Goal: Browse casually: Explore the website without a specific task or goal

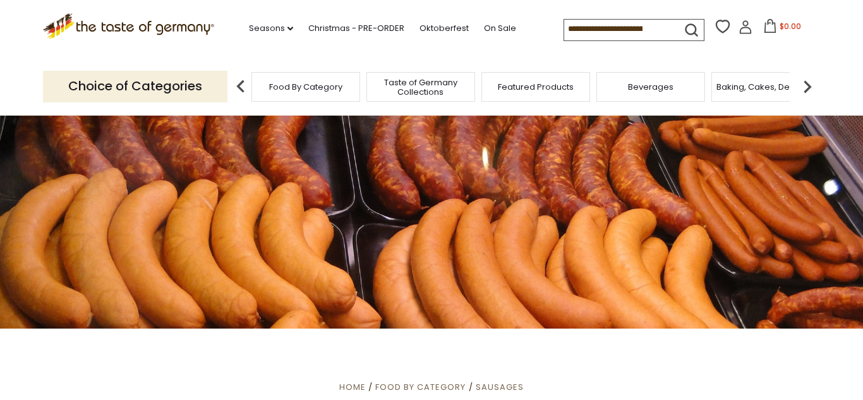
click at [809, 82] on img at bounding box center [807, 86] width 25 height 25
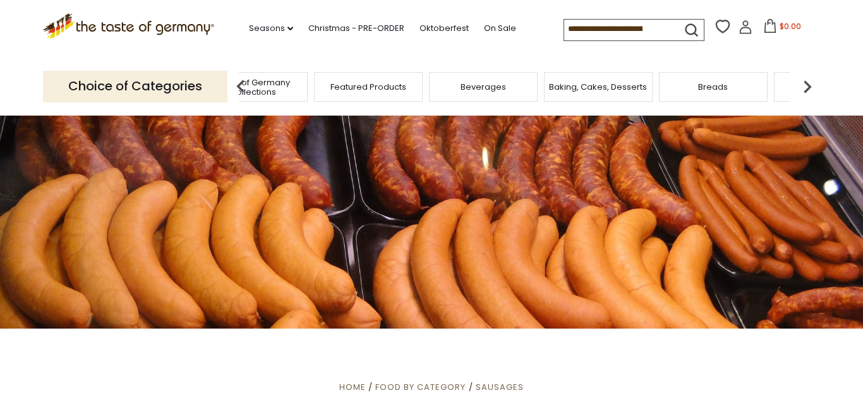
click at [377, 89] on span "Featured Products" at bounding box center [368, 86] width 76 height 9
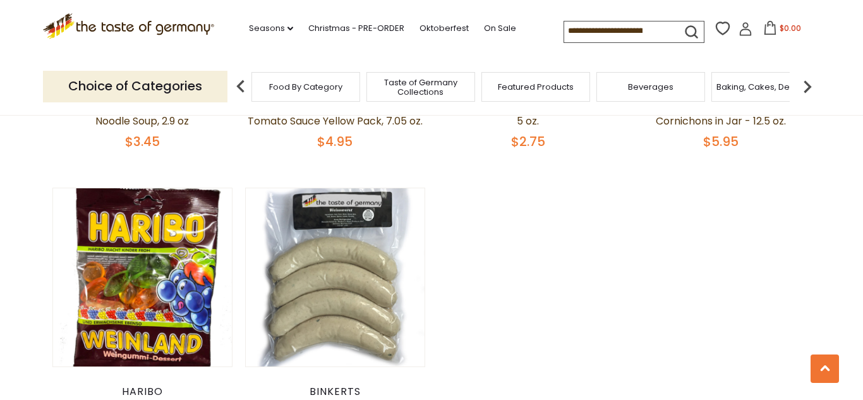
scroll to position [991, 0]
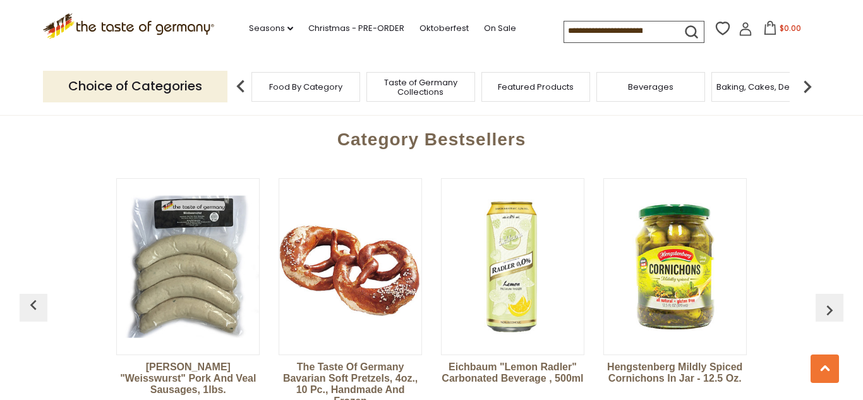
scroll to position [1431, 0]
click at [651, 251] on img at bounding box center [675, 268] width 142 height 142
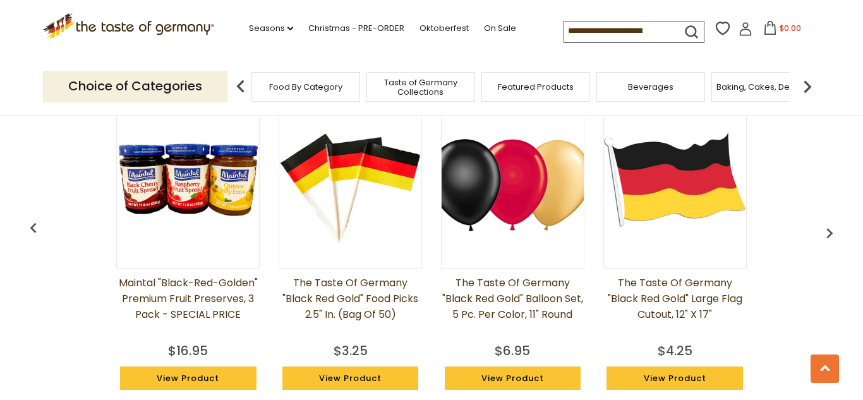
scroll to position [990, 0]
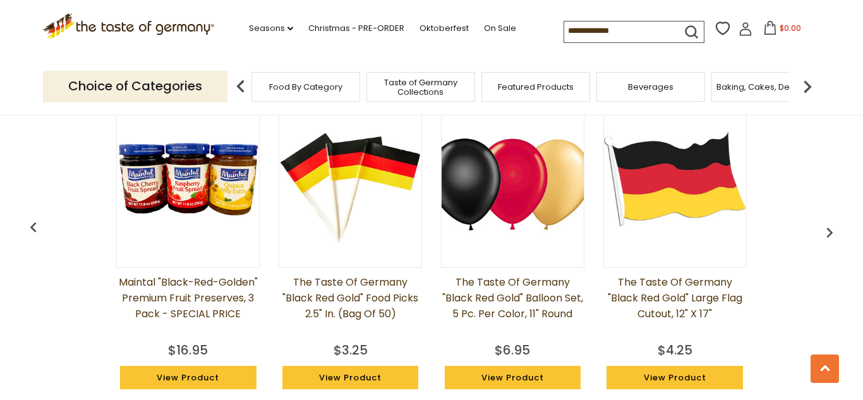
click at [829, 231] on img "button" at bounding box center [830, 232] width 20 height 20
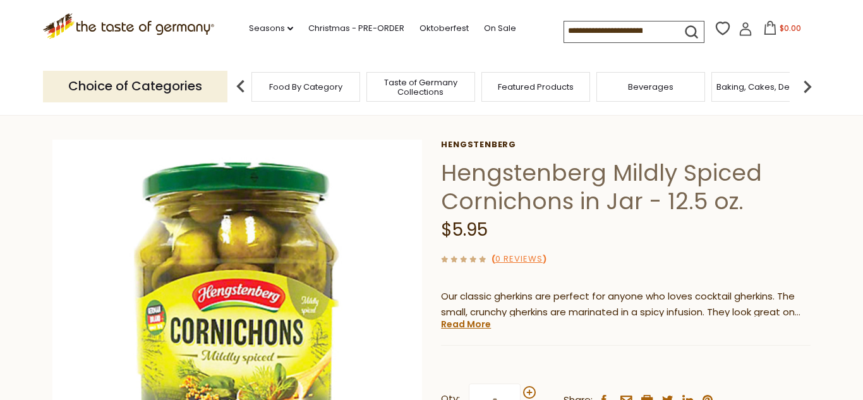
scroll to position [37, 0]
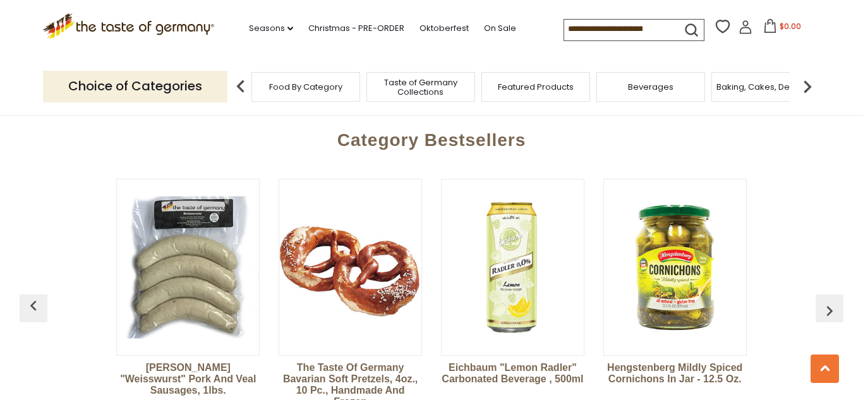
click at [277, 85] on span "Food By Category" at bounding box center [305, 86] width 73 height 9
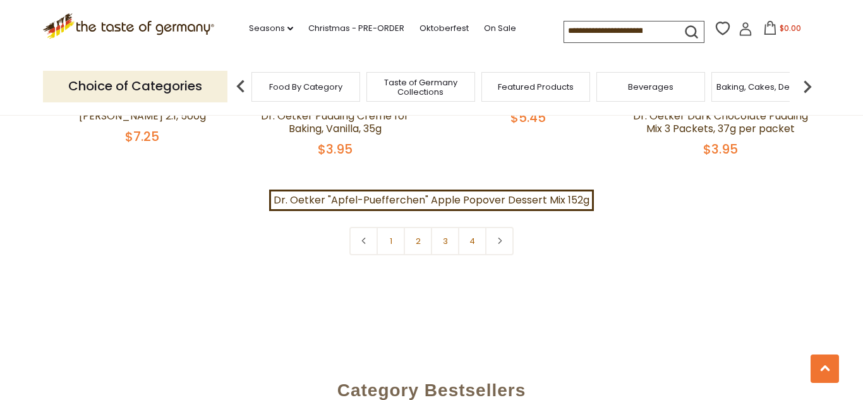
scroll to position [2875, 0]
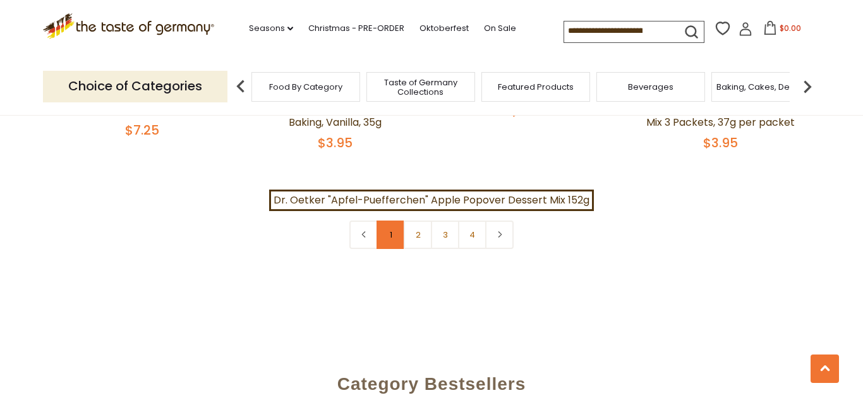
click at [383, 233] on link "1" at bounding box center [391, 235] width 28 height 28
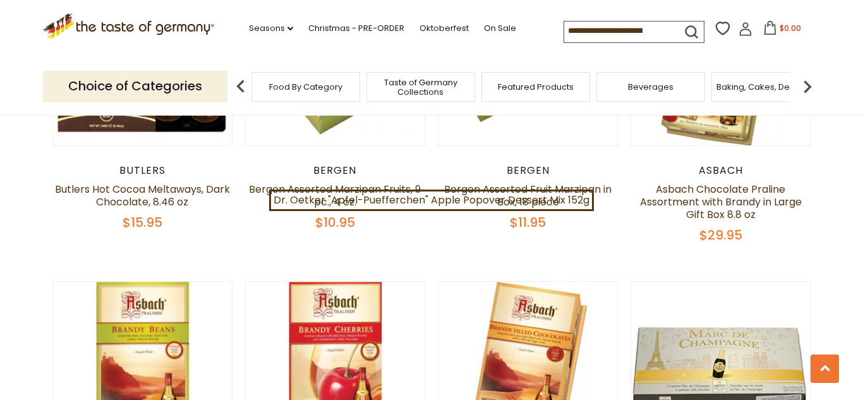
scroll to position [2166, 0]
click at [460, 82] on span "Taste of Germany Collections" at bounding box center [420, 87] width 101 height 19
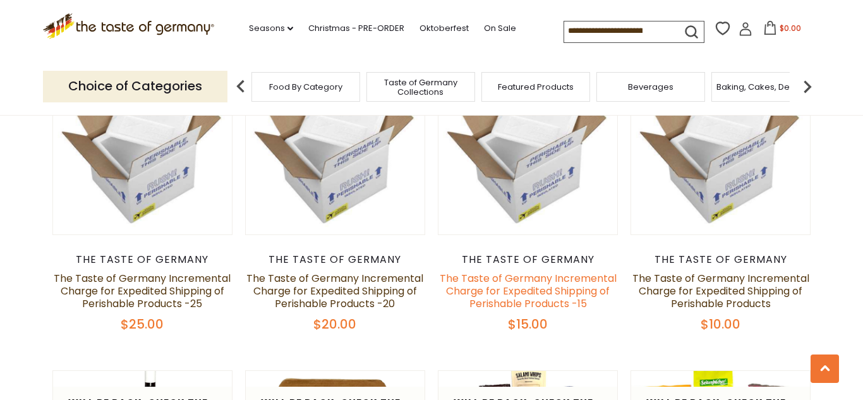
scroll to position [1147, 0]
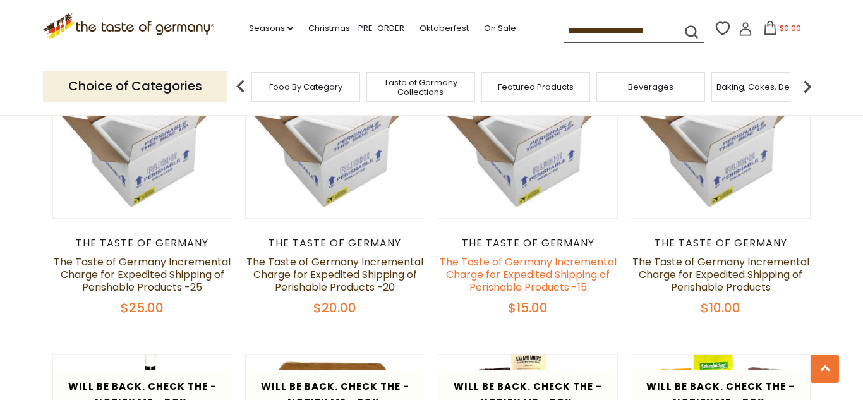
click at [595, 255] on link "The Taste of Germany Incremental Charge for Expedited Shipping of Perishable Pr…" at bounding box center [528, 275] width 177 height 40
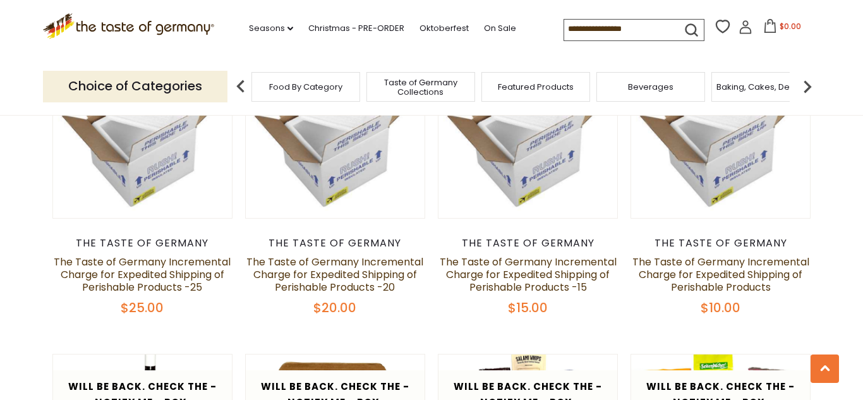
click at [576, 90] on div "Featured Products" at bounding box center [535, 87] width 109 height 30
click at [562, 88] on span "Featured Products" at bounding box center [536, 86] width 76 height 9
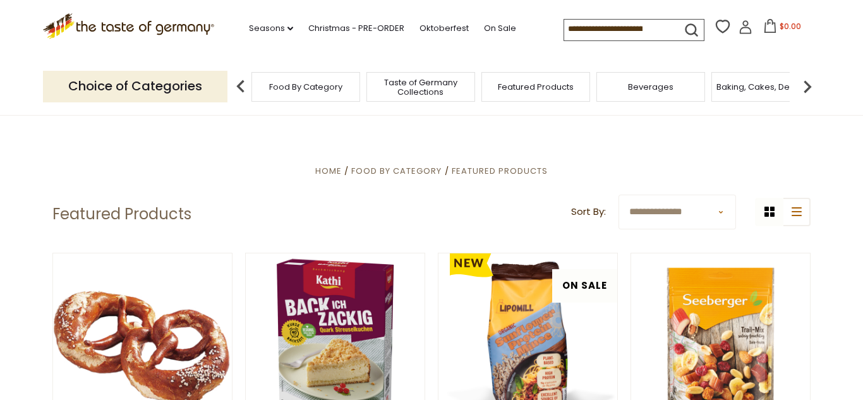
click at [721, 212] on select "**********" at bounding box center [678, 212] width 118 height 35
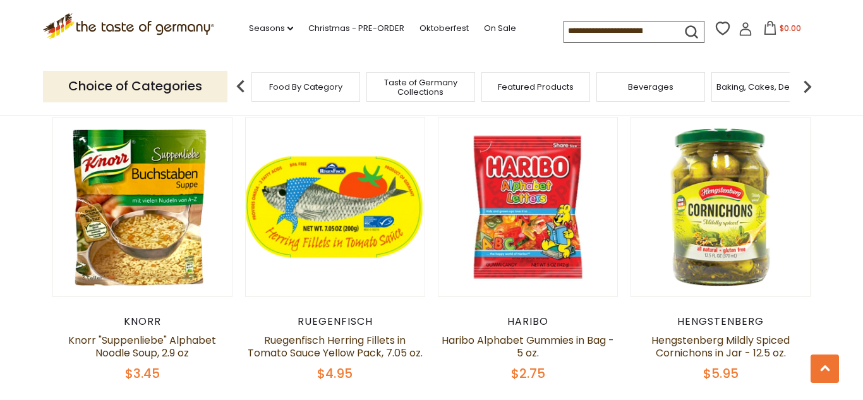
scroll to position [758, 0]
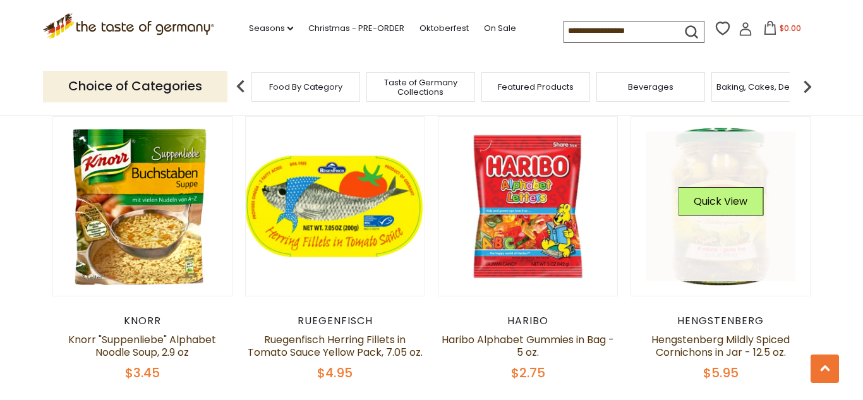
click at [741, 225] on div "Quick View" at bounding box center [720, 206] width 85 height 38
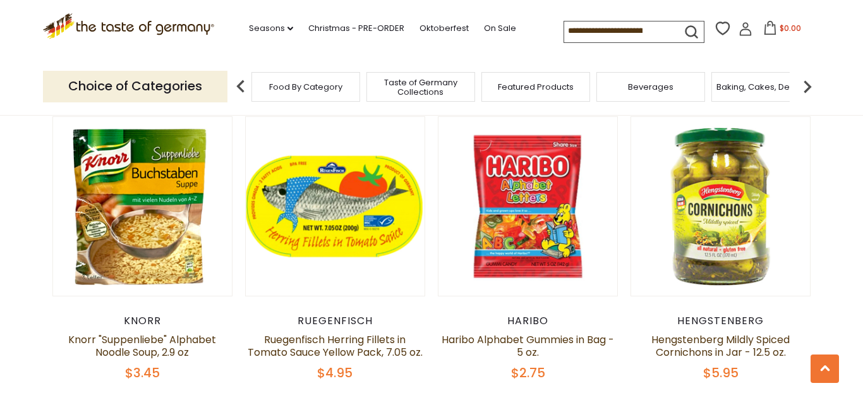
click at [665, 298] on article "Quick View Hengstenberg Hengstenberg Mildly Spiced Cornichons in Jar - 12.5 oz.…" at bounding box center [721, 248] width 180 height 265
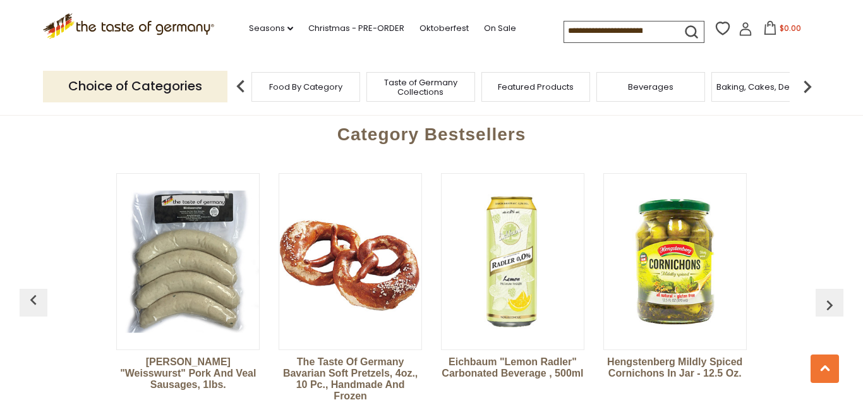
scroll to position [1435, 0]
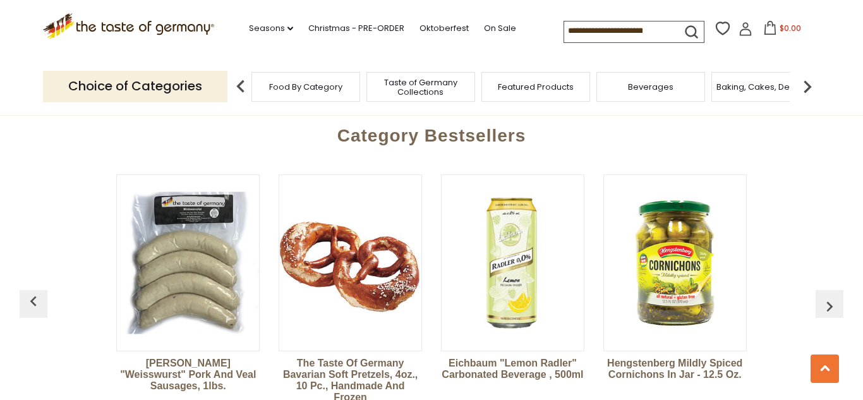
click at [833, 296] on img "button" at bounding box center [830, 306] width 20 height 20
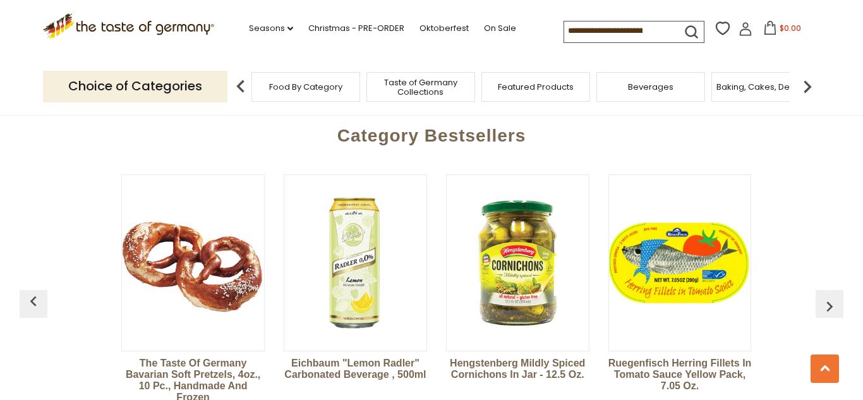
scroll to position [0, 162]
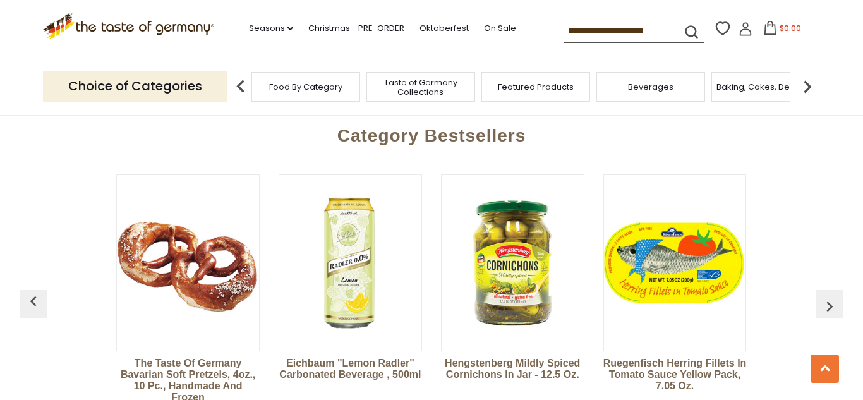
click at [833, 296] on img "button" at bounding box center [830, 306] width 20 height 20
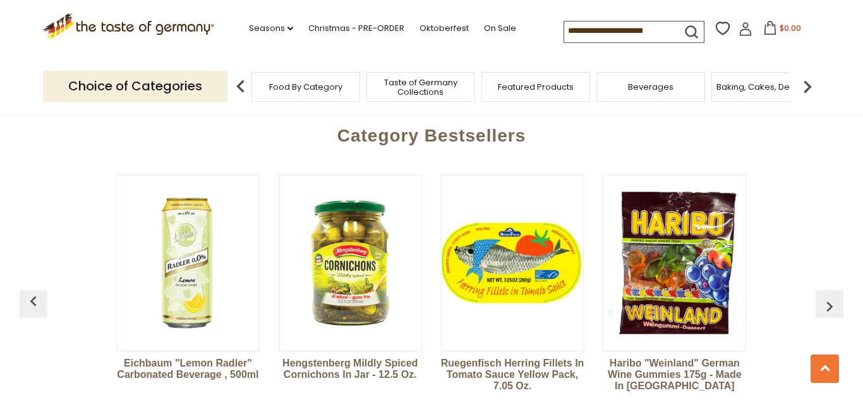
click at [833, 296] on img "button" at bounding box center [830, 306] width 20 height 20
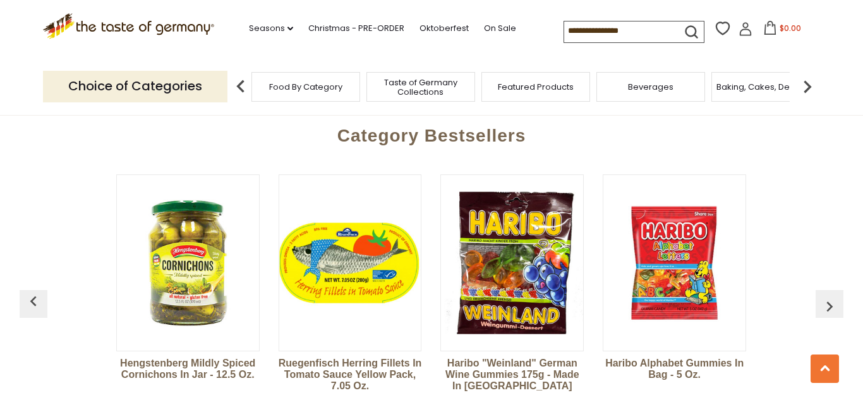
click at [833, 296] on img "button" at bounding box center [830, 306] width 20 height 20
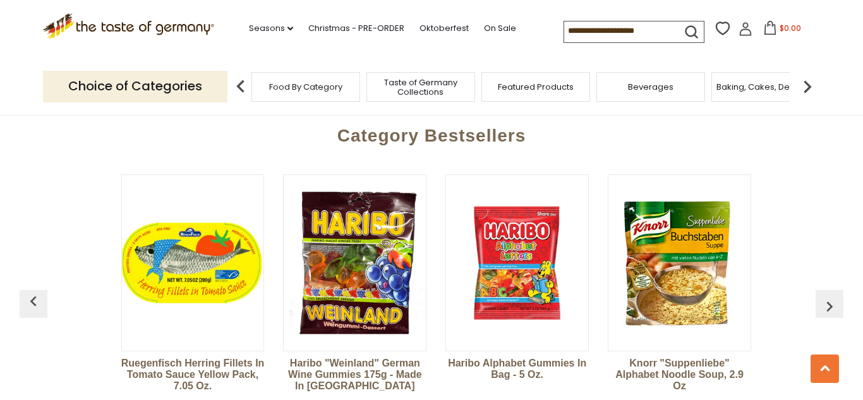
scroll to position [0, 650]
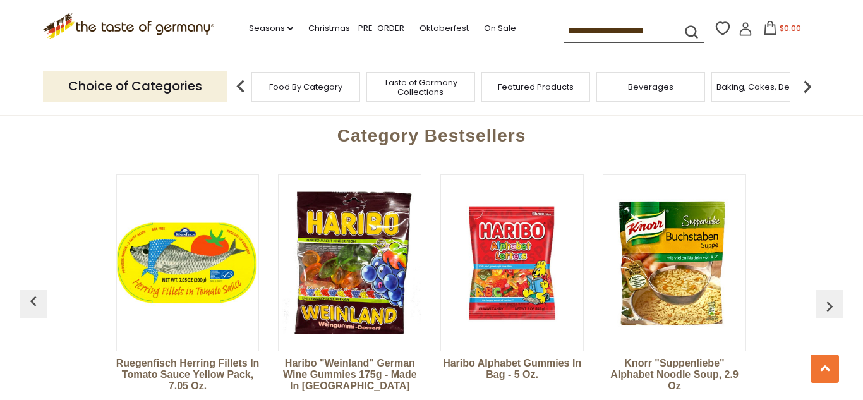
click at [833, 296] on img "button" at bounding box center [830, 306] width 20 height 20
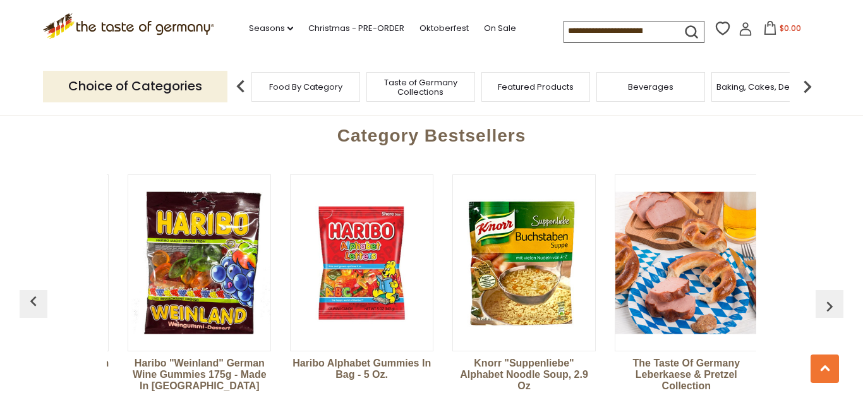
scroll to position [0, 812]
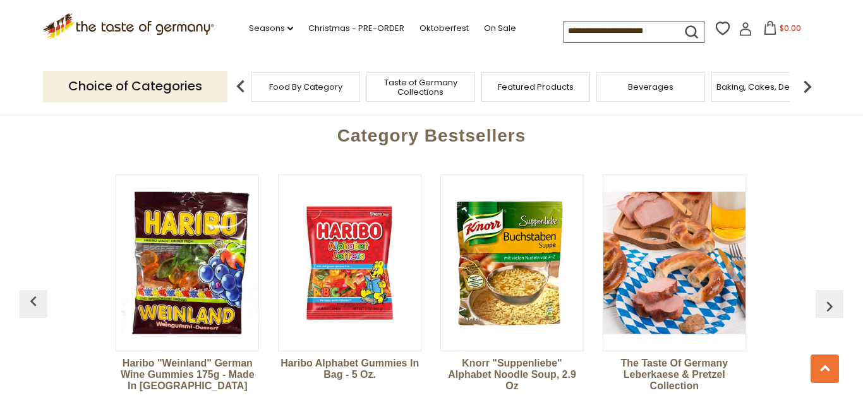
click at [833, 296] on img "button" at bounding box center [830, 306] width 20 height 20
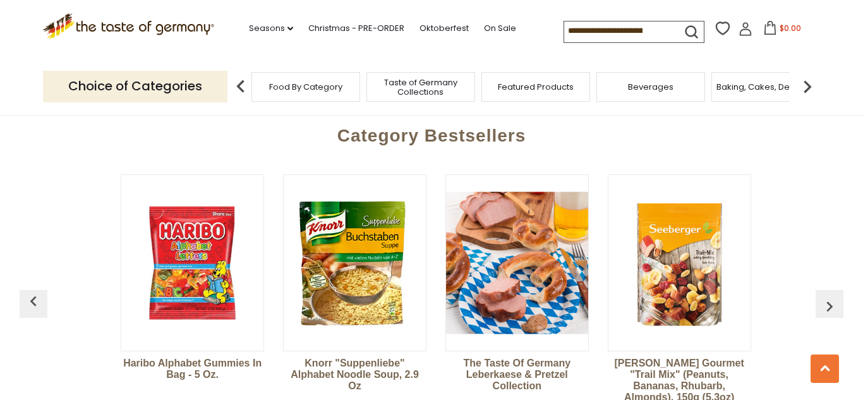
scroll to position [0, 974]
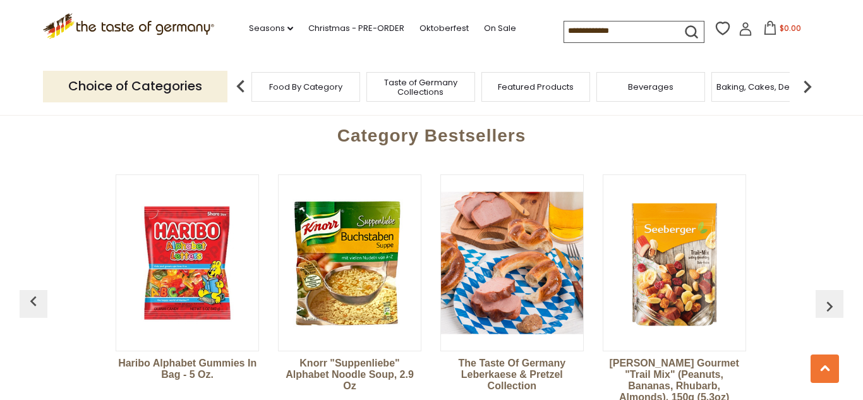
click at [833, 296] on img "button" at bounding box center [830, 306] width 20 height 20
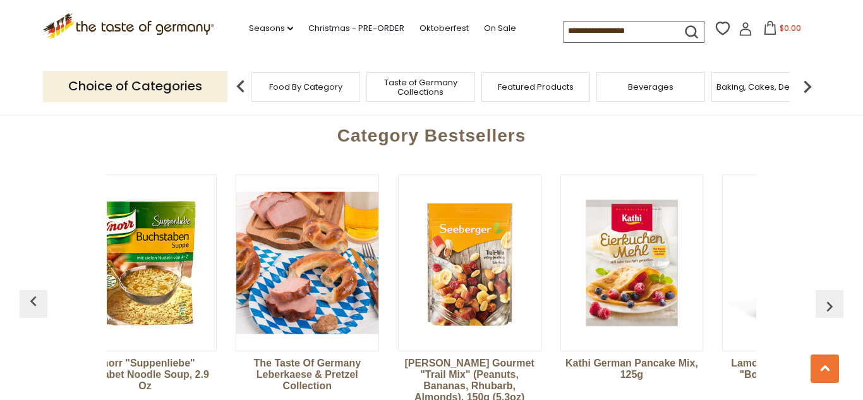
scroll to position [0, 1184]
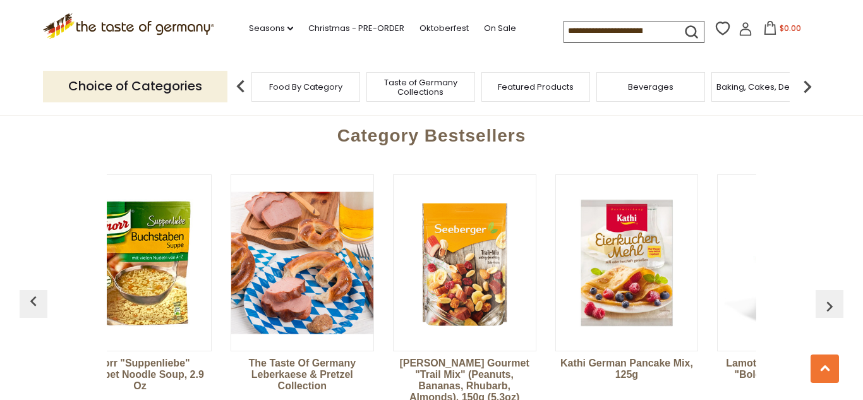
click at [833, 296] on img "button" at bounding box center [830, 306] width 20 height 20
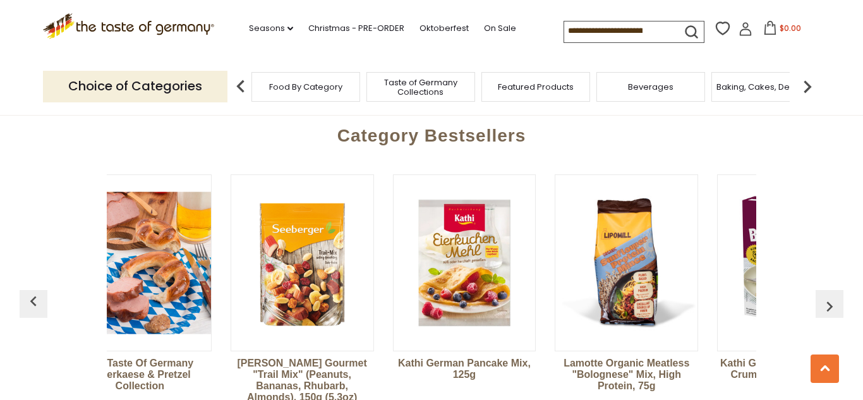
click at [833, 296] on img "button" at bounding box center [830, 306] width 20 height 20
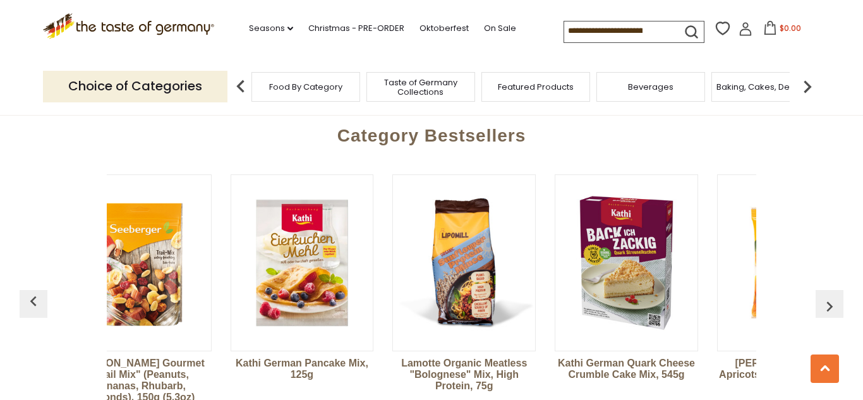
click at [833, 296] on img "button" at bounding box center [830, 306] width 20 height 20
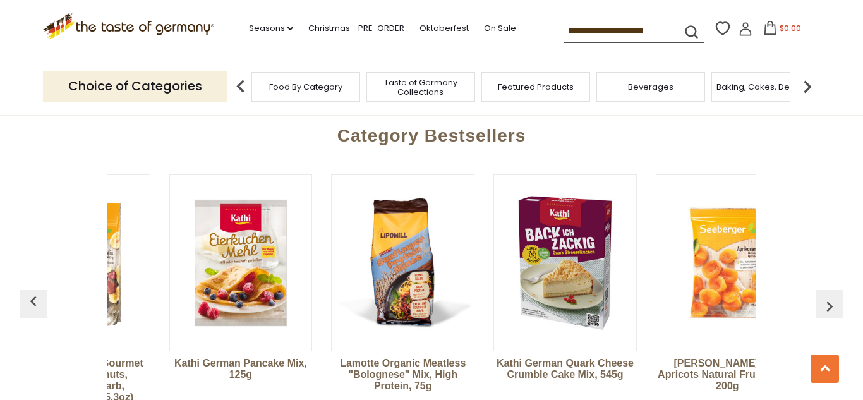
click at [833, 296] on img "button" at bounding box center [830, 306] width 20 height 20
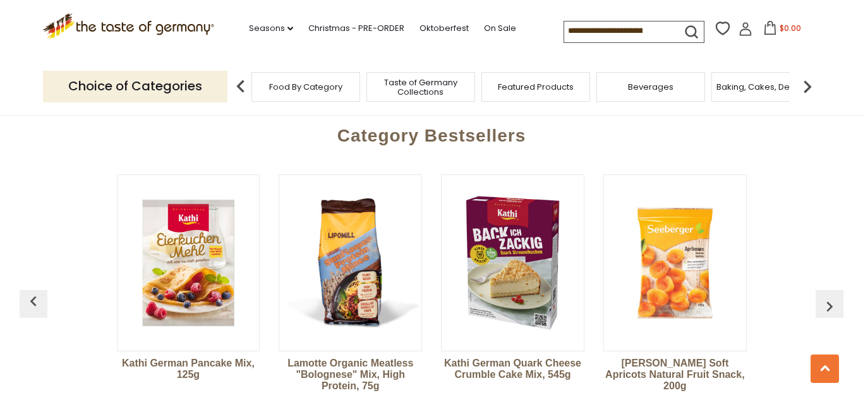
click at [833, 296] on img "button" at bounding box center [830, 306] width 20 height 20
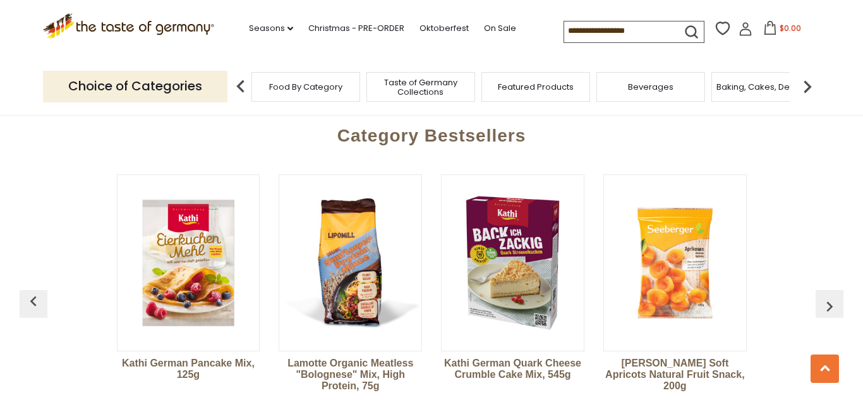
click at [833, 296] on img "button" at bounding box center [830, 306] width 20 height 20
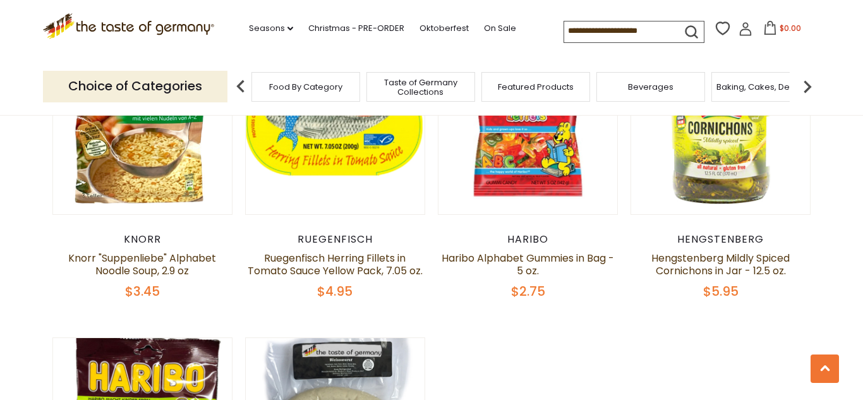
scroll to position [828, 0]
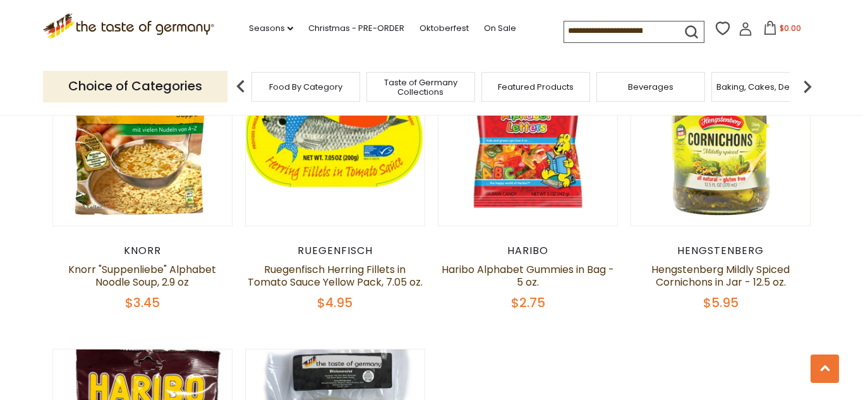
click at [321, 87] on span "Food By Category" at bounding box center [305, 86] width 73 height 9
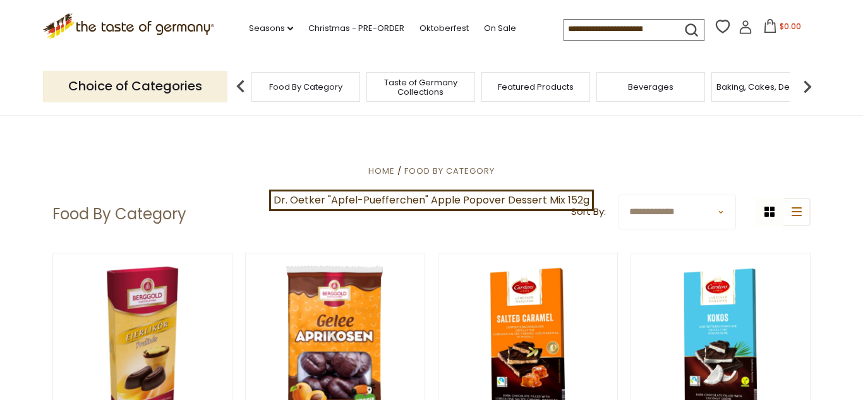
click at [422, 88] on span "Taste of Germany Collections" at bounding box center [420, 87] width 101 height 19
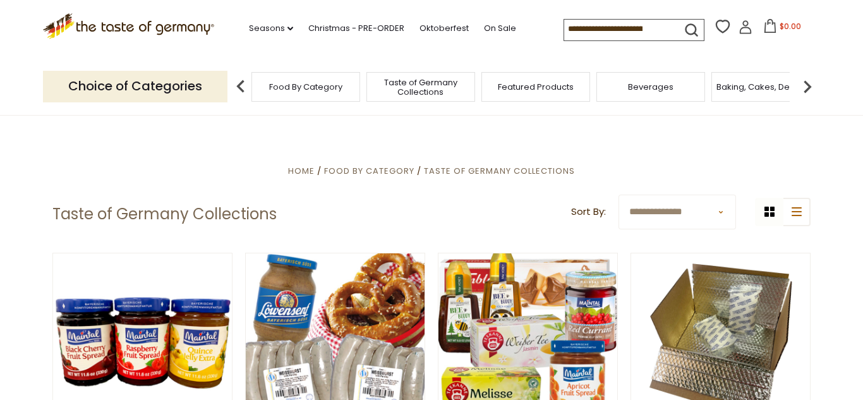
click at [518, 82] on span "Featured Products" at bounding box center [536, 86] width 76 height 9
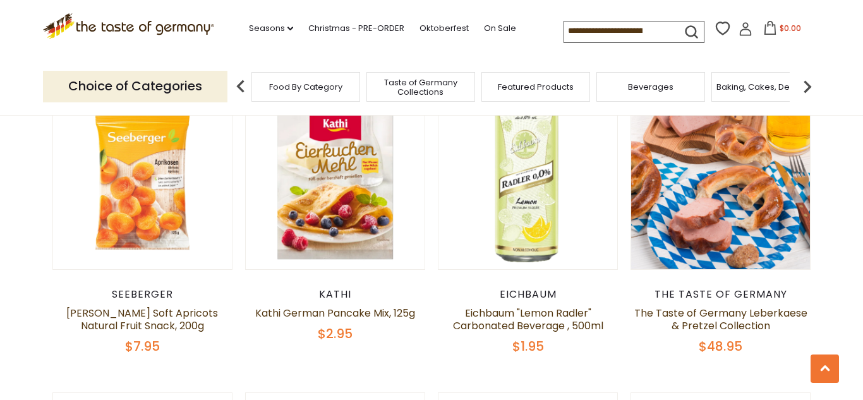
scroll to position [485, 0]
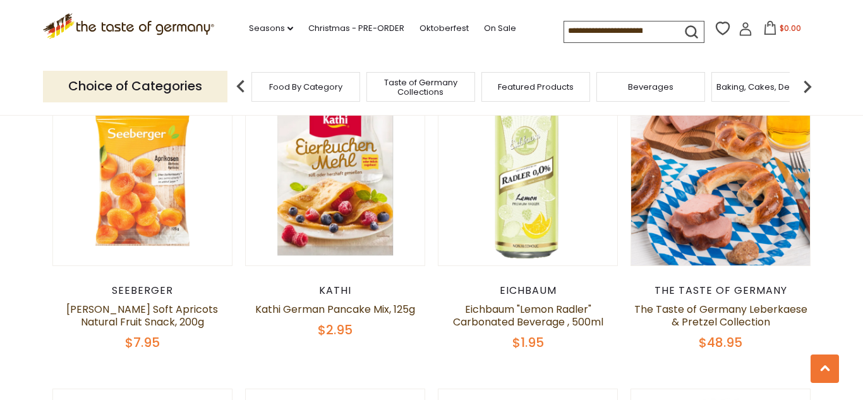
click at [640, 82] on span "Beverages" at bounding box center [650, 86] width 45 height 9
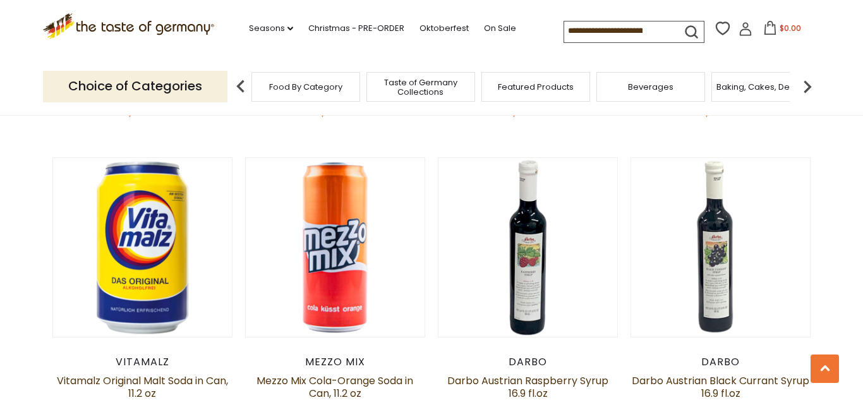
scroll to position [1233, 0]
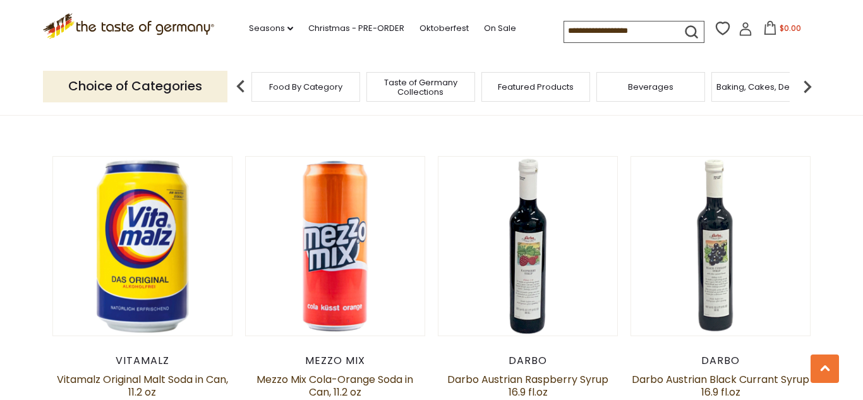
click at [646, 84] on span "Beverages" at bounding box center [650, 86] width 45 height 9
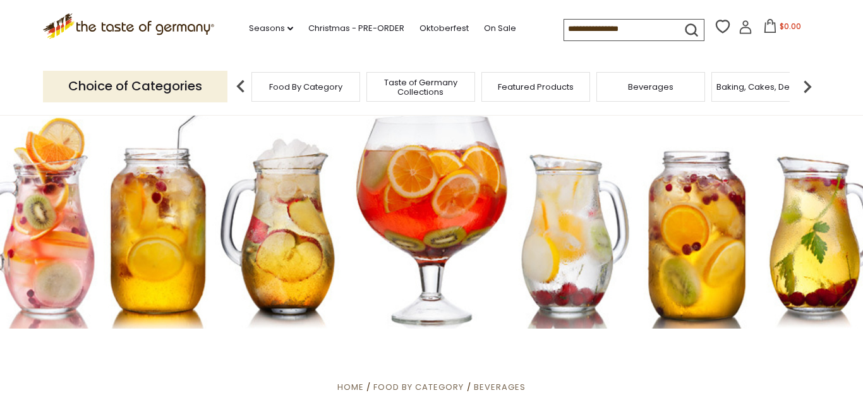
click at [646, 84] on span "Beverages" at bounding box center [650, 86] width 45 height 9
click at [735, 82] on span "Baking, Cakes, Desserts" at bounding box center [766, 86] width 98 height 9
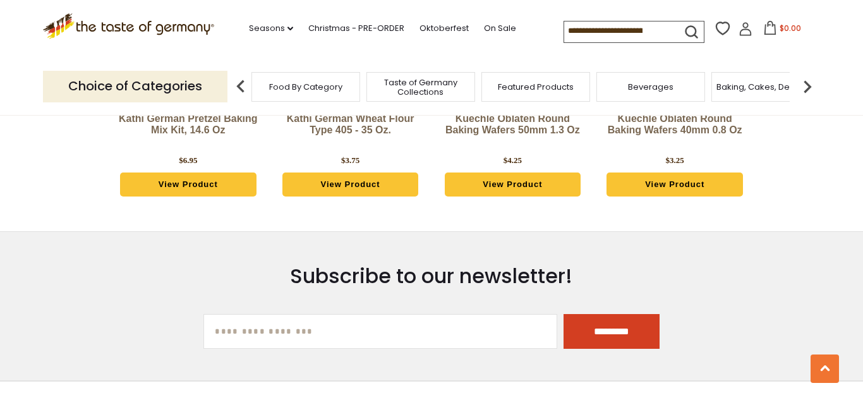
scroll to position [3547, 0]
